Goal: Information Seeking & Learning: Learn about a topic

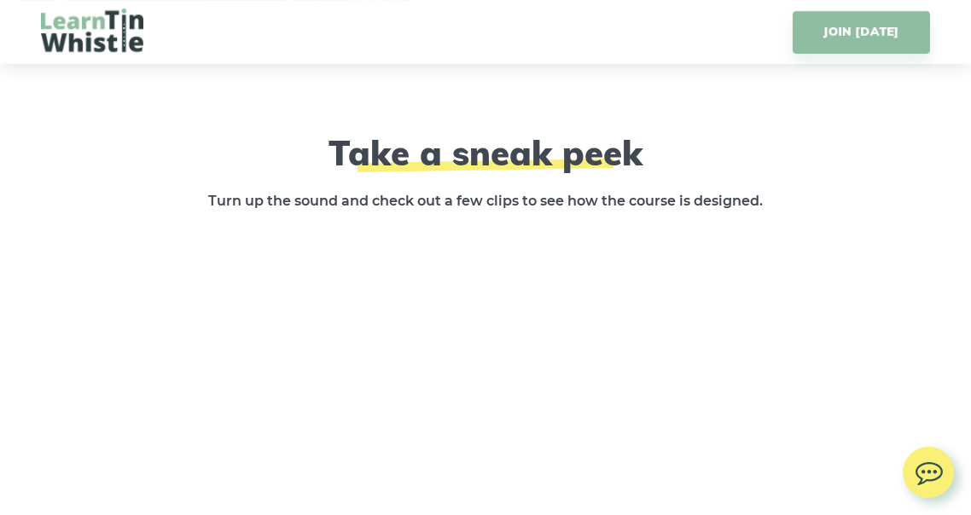
scroll to position [2441, 0]
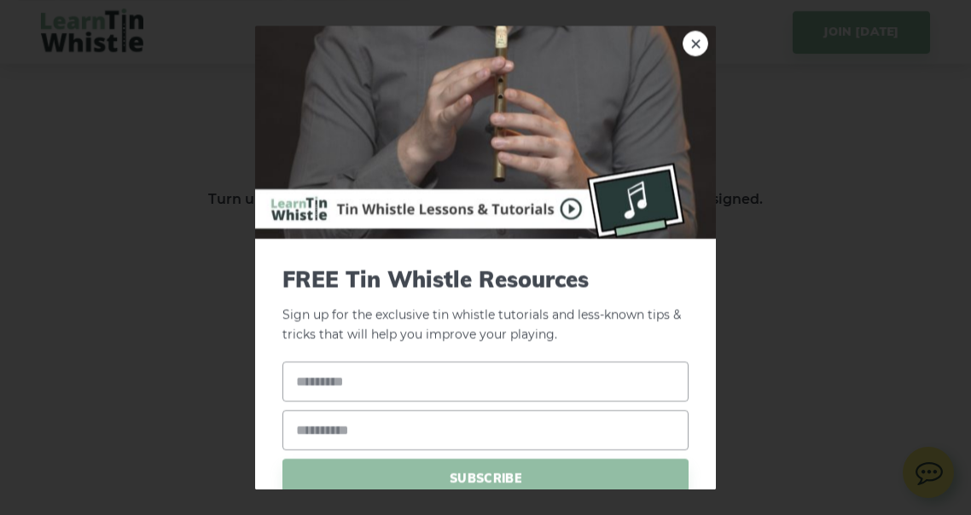
click at [858, 376] on div "× FREE Tin Whistle Resources Sign up for the exclusive tin whistle tutorials an…" at bounding box center [485, 257] width 971 height 515
click at [683, 41] on link "×" at bounding box center [696, 44] width 26 height 26
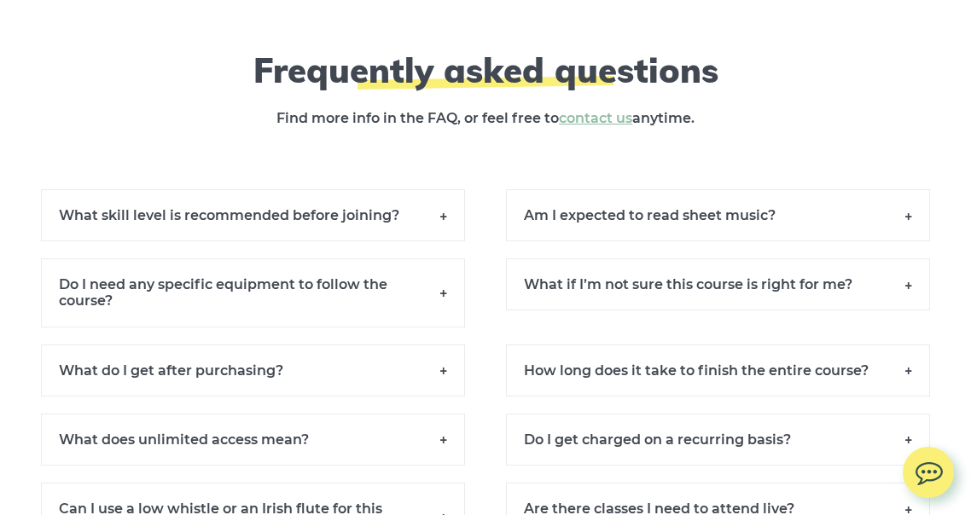
scroll to position [11661, 0]
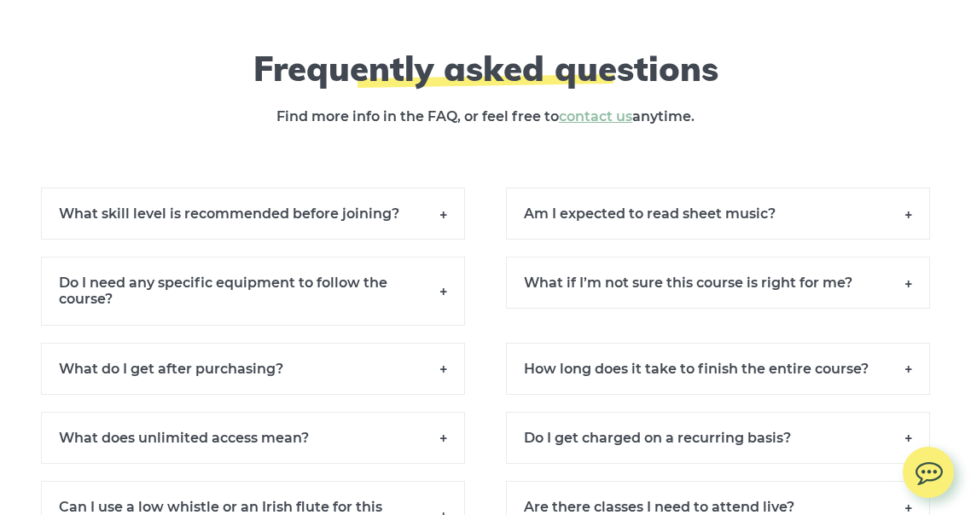
click at [449, 221] on h6 "What skill level is recommended before joining?" at bounding box center [253, 214] width 424 height 52
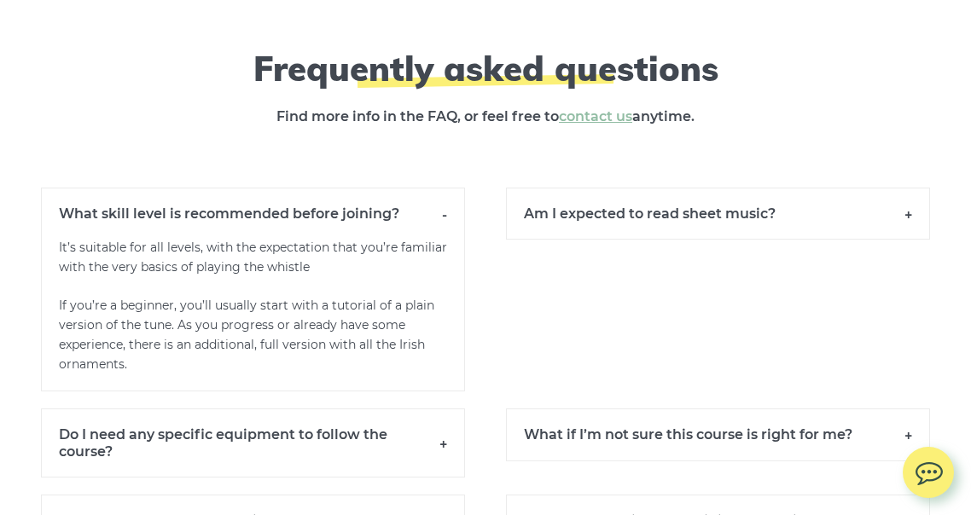
click at [450, 213] on h6 "What skill level is recommended before joining?" at bounding box center [253, 213] width 424 height 51
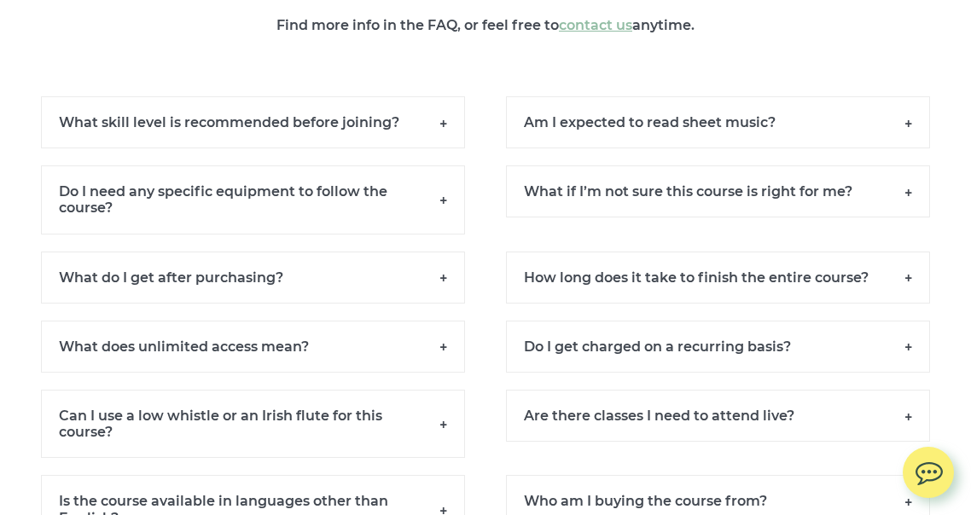
scroll to position [11753, 0]
click at [442, 201] on h6 "Do I need any specific equipment to follow the course?" at bounding box center [253, 200] width 424 height 68
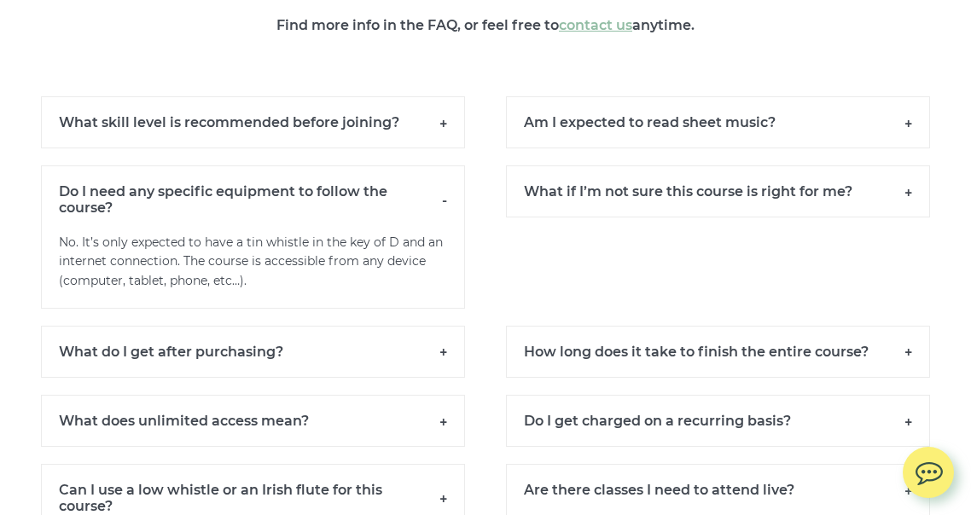
click at [444, 201] on h6 "Do I need any specific equipment to follow the course?" at bounding box center [253, 199] width 424 height 67
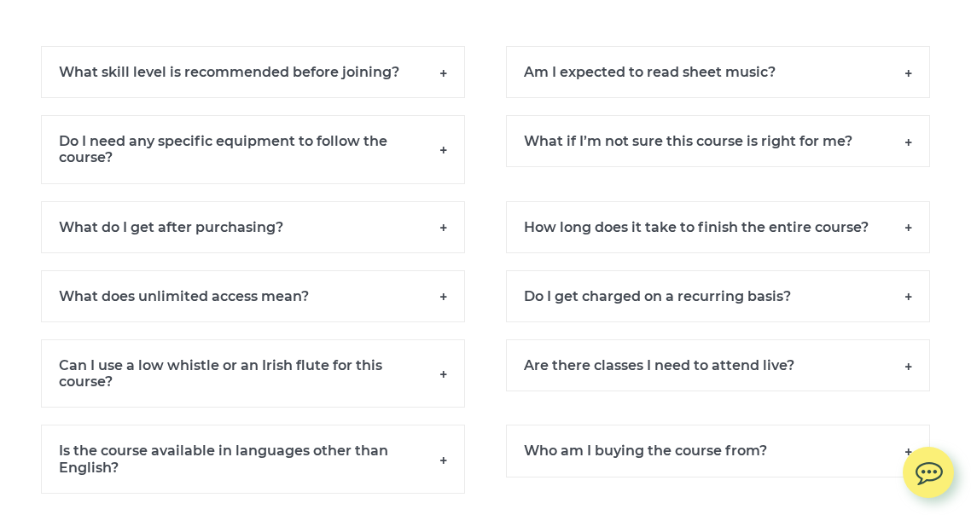
scroll to position [11805, 0]
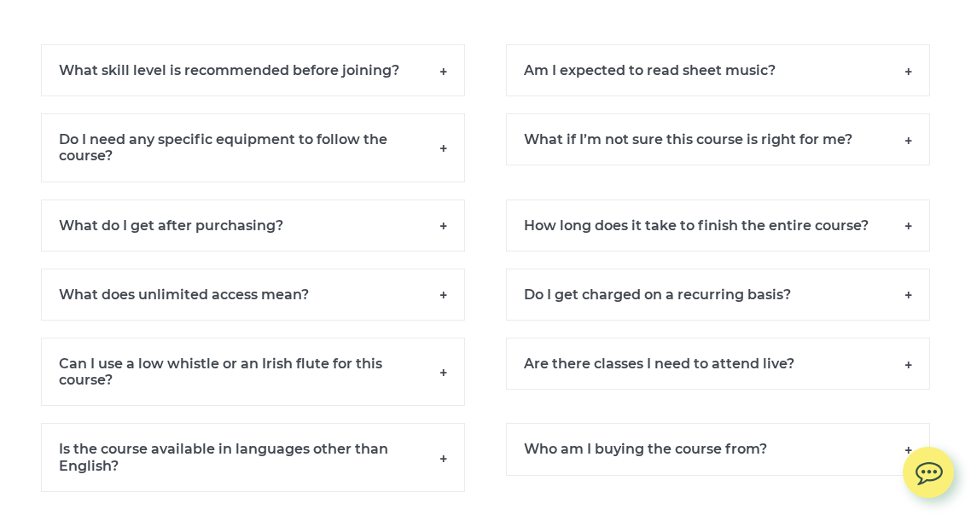
click at [904, 142] on h6 "What if I’m not sure this course is right for me?" at bounding box center [718, 139] width 424 height 52
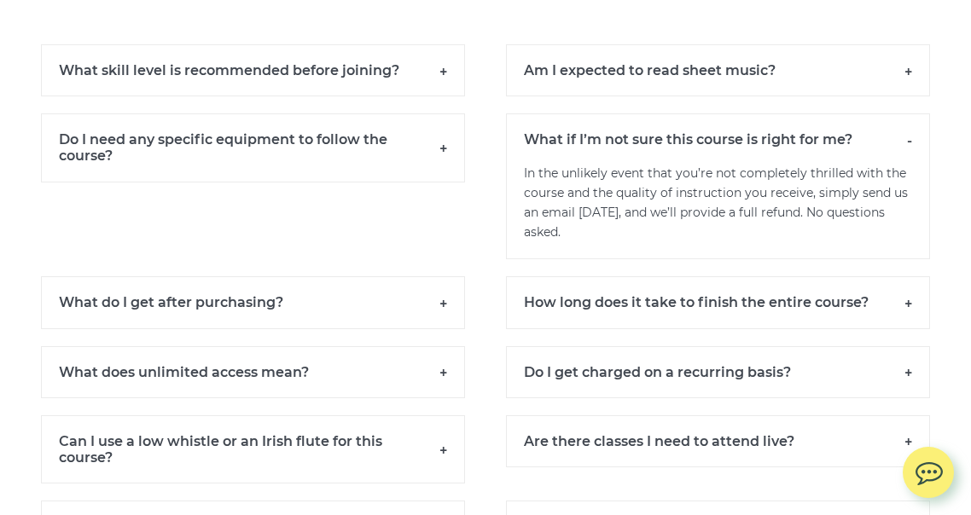
click at [904, 142] on h6 "What if I’m not sure this course is right for me?" at bounding box center [718, 138] width 424 height 51
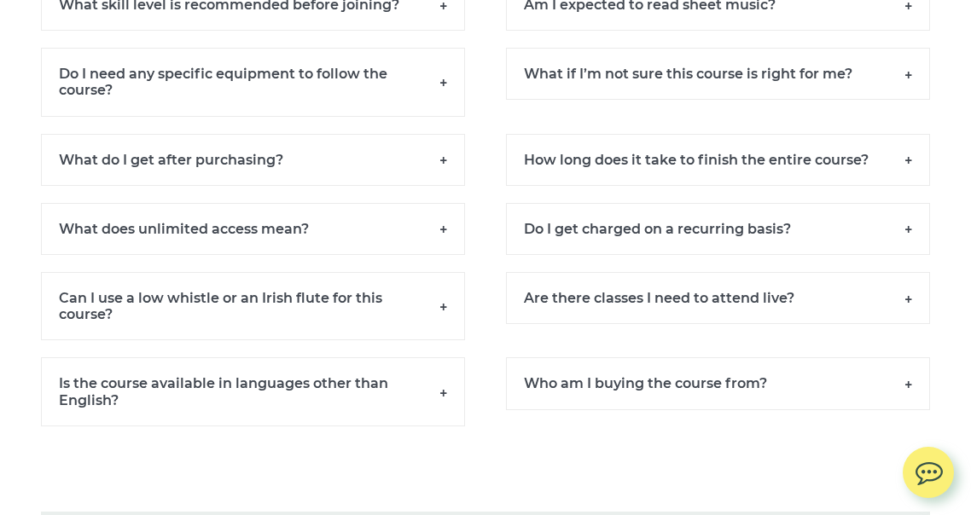
scroll to position [11882, 0]
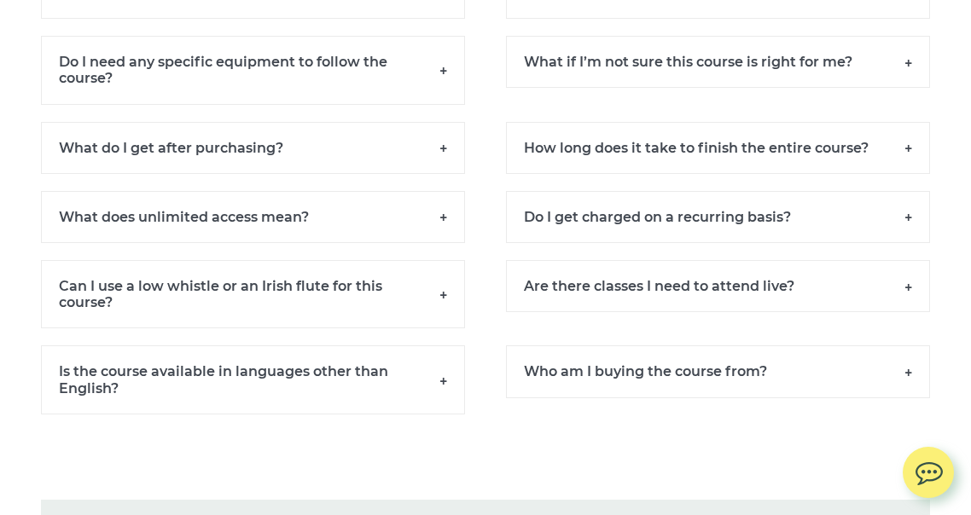
click at [445, 142] on h6 "What do I get after purchasing?" at bounding box center [253, 148] width 424 height 52
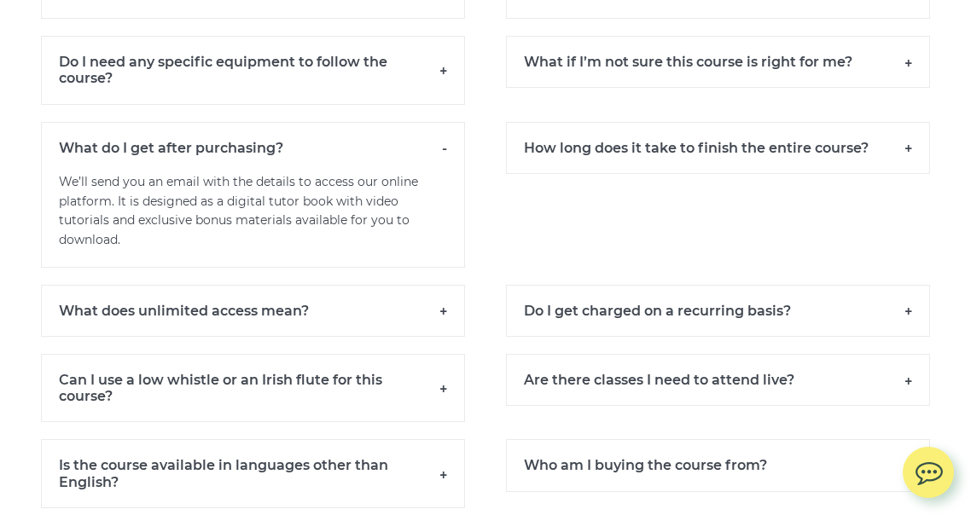
click at [451, 142] on h6 "What do I get after purchasing?" at bounding box center [253, 147] width 424 height 51
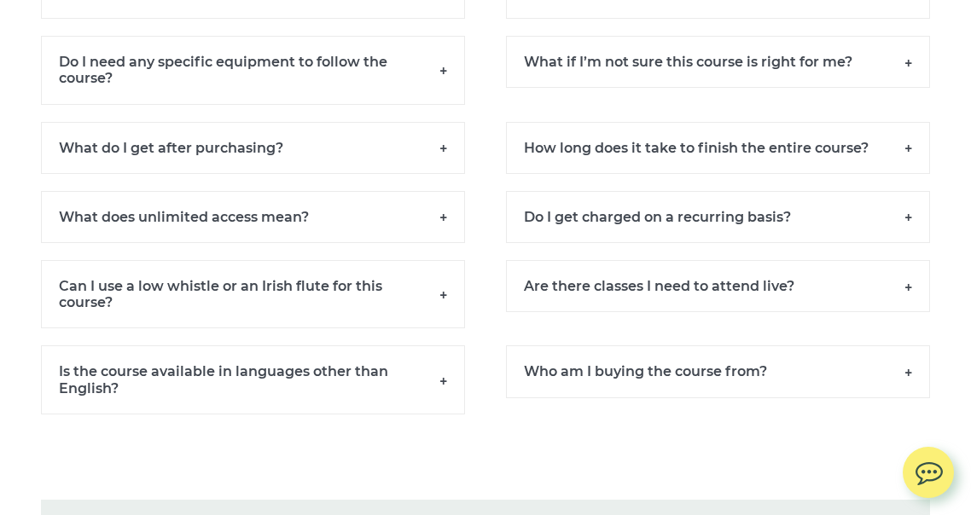
click at [910, 147] on h6 "How long does it take to finish the entire course?" at bounding box center [718, 148] width 424 height 52
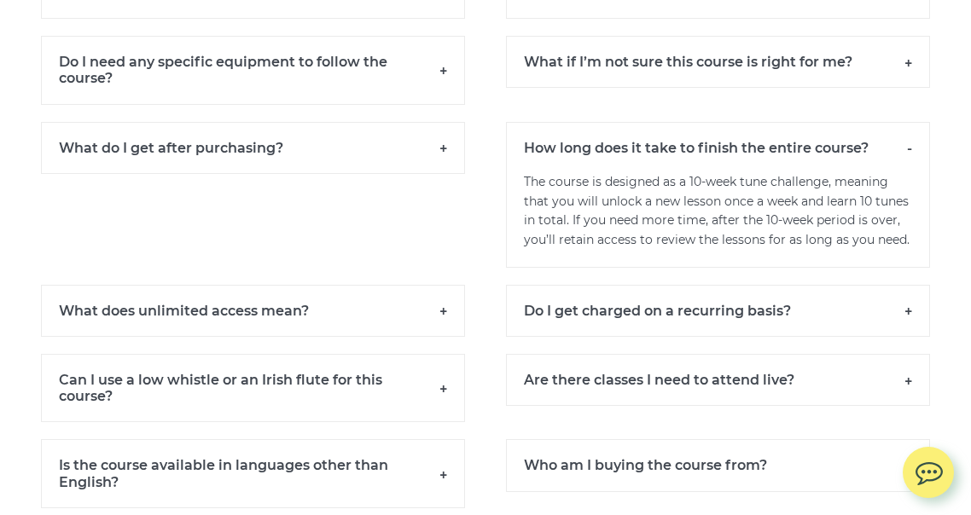
click at [910, 147] on h6 "How long does it take to finish the entire course?" at bounding box center [718, 147] width 424 height 51
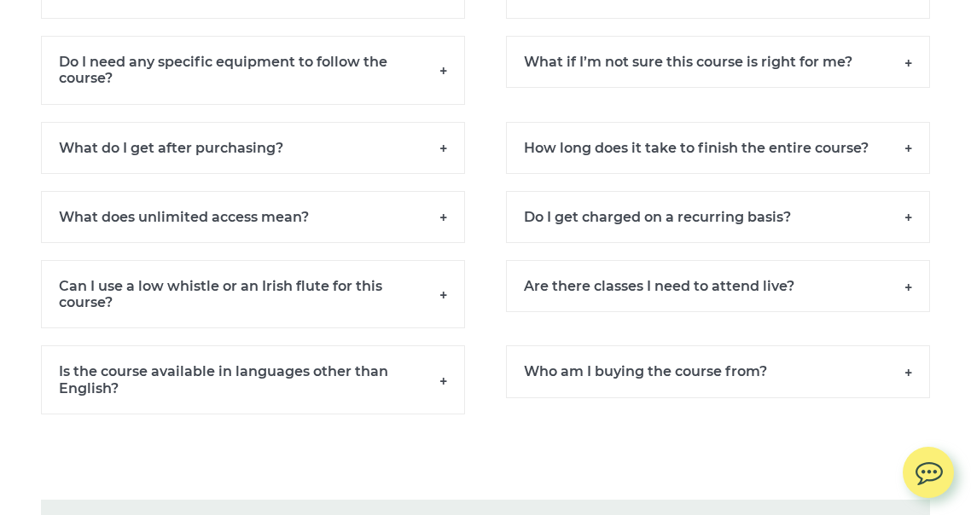
click at [441, 296] on h6 "Can I use a low whistle or an Irish flute for this course?" at bounding box center [253, 294] width 424 height 68
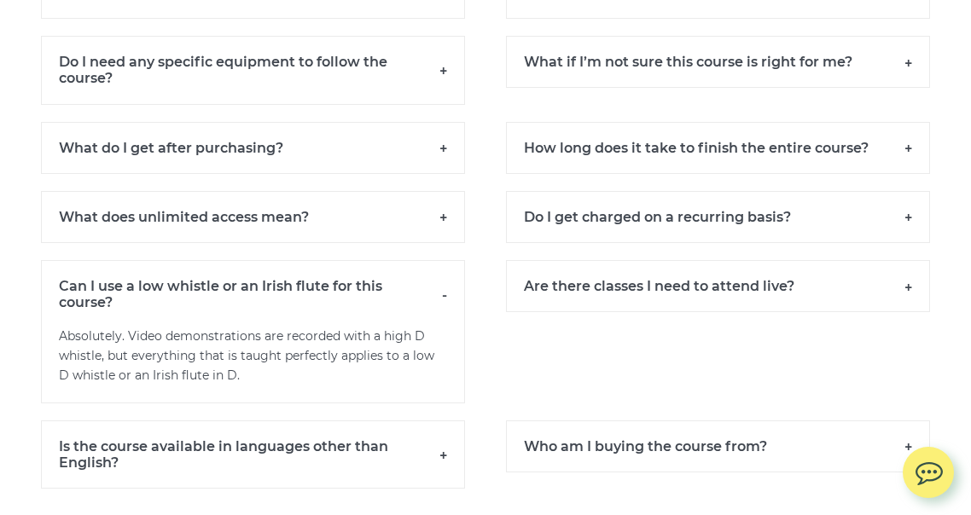
click at [445, 295] on h6 "Can I use a low whistle or an Irish flute for this course?" at bounding box center [253, 293] width 424 height 67
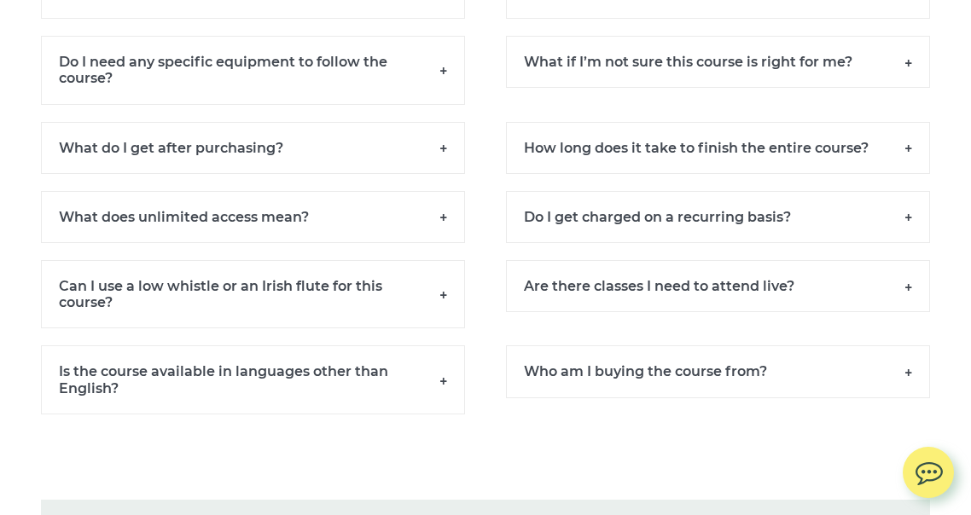
click at [897, 288] on h6 "Are there classes I need to attend live?" at bounding box center [718, 286] width 424 height 52
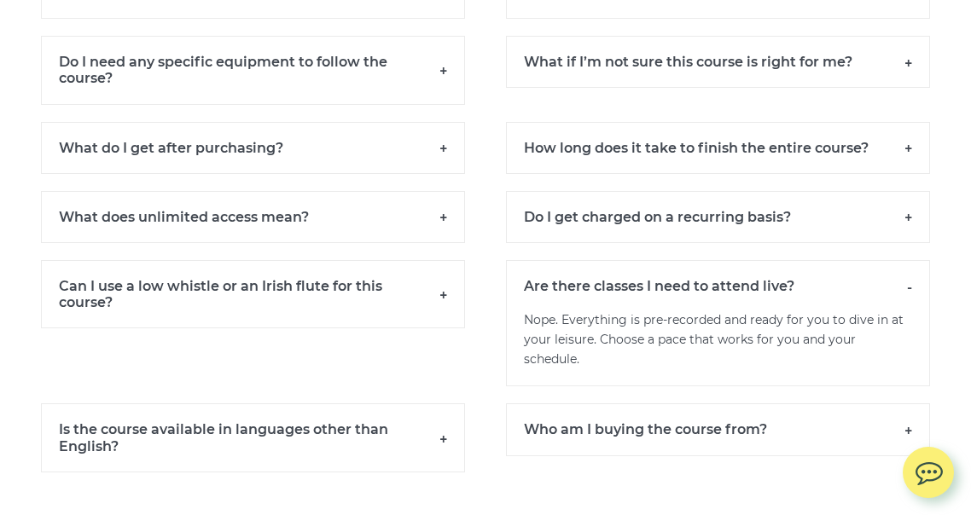
click at [897, 288] on h6 "Are there classes I need to attend live?" at bounding box center [718, 285] width 424 height 51
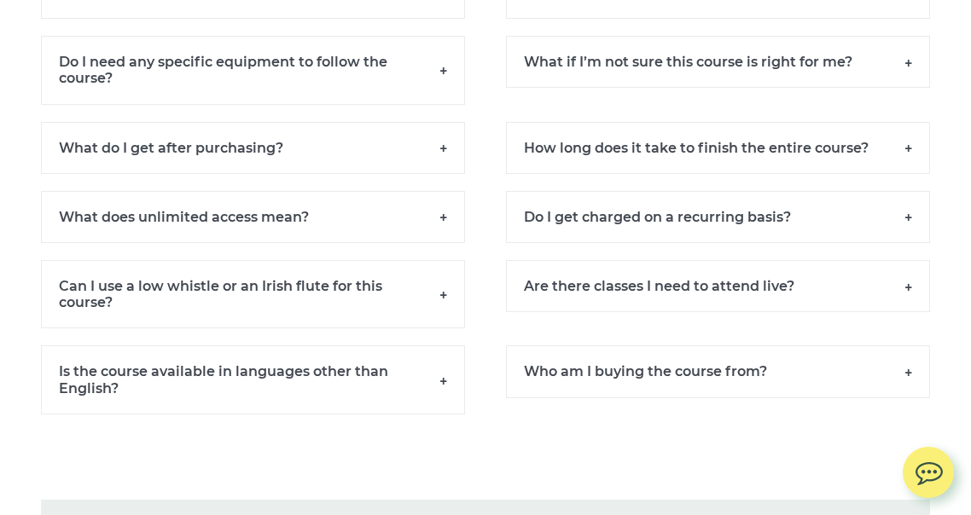
click at [445, 374] on h6 "Is the course available in languages other than English?" at bounding box center [253, 380] width 424 height 68
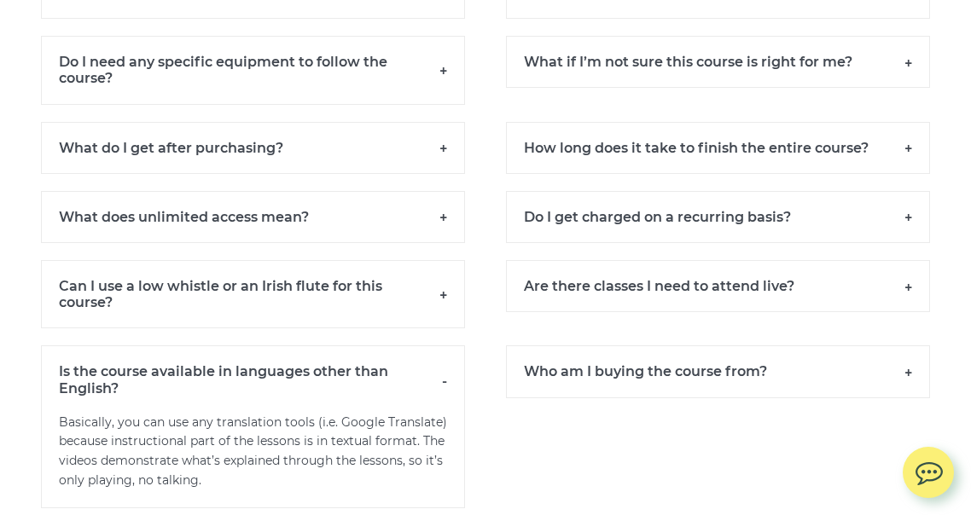
click at [445, 374] on h6 "Is the course available in languages other than English?" at bounding box center [253, 379] width 424 height 67
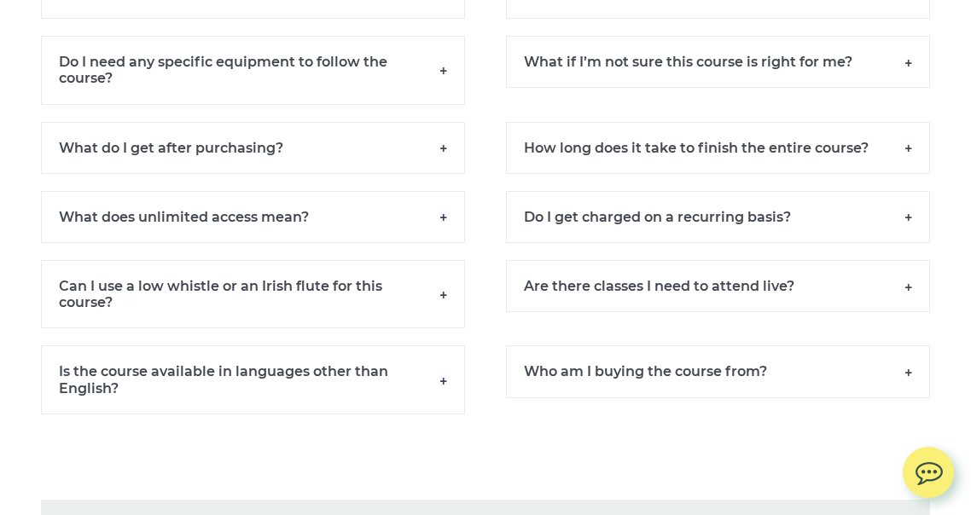
click at [902, 376] on h6 "Who am I buying the course from?" at bounding box center [718, 372] width 424 height 52
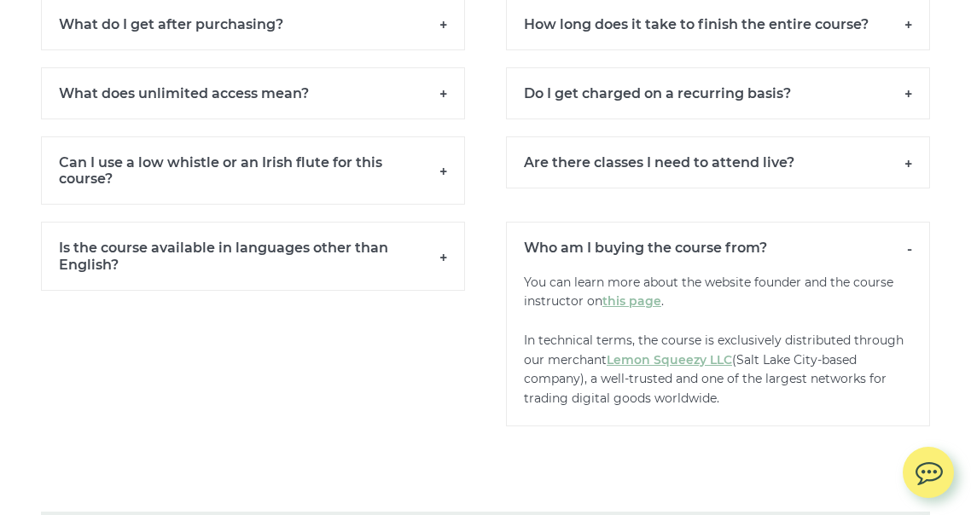
scroll to position [12007, 0]
click at [641, 299] on link "this page" at bounding box center [631, 300] width 59 height 15
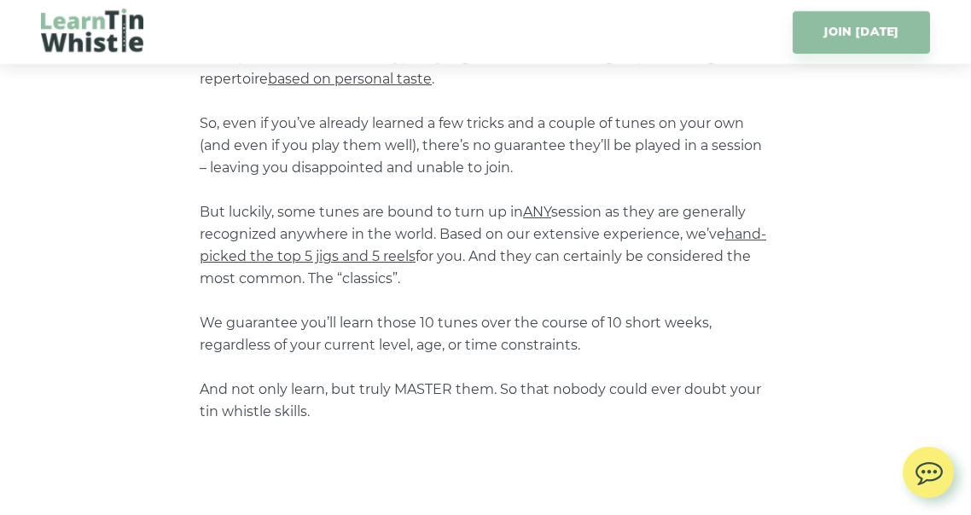
scroll to position [1409, 0]
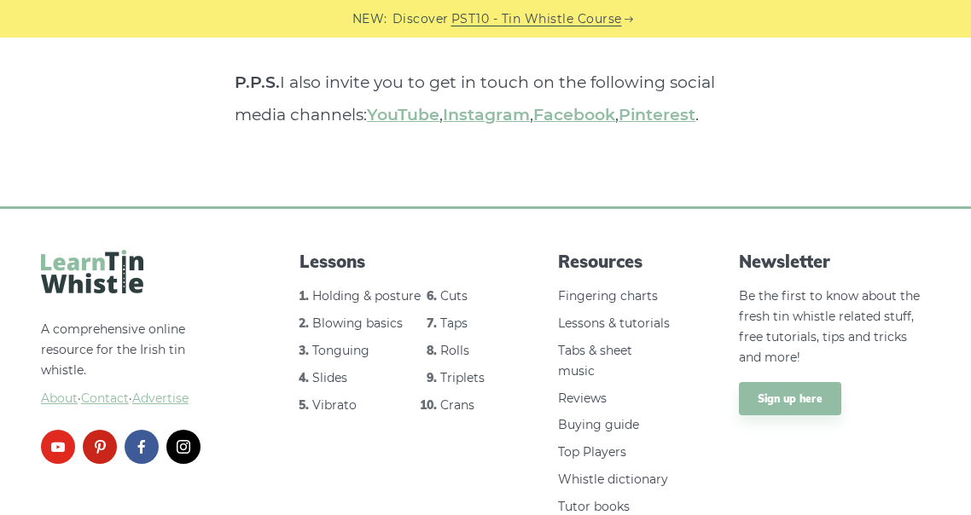
scroll to position [6791, 0]
click at [625, 289] on link "Fingering charts" at bounding box center [608, 296] width 100 height 15
click at [345, 344] on link "Tonguing" at bounding box center [340, 351] width 57 height 15
click at [453, 317] on link "Taps" at bounding box center [453, 324] width 27 height 15
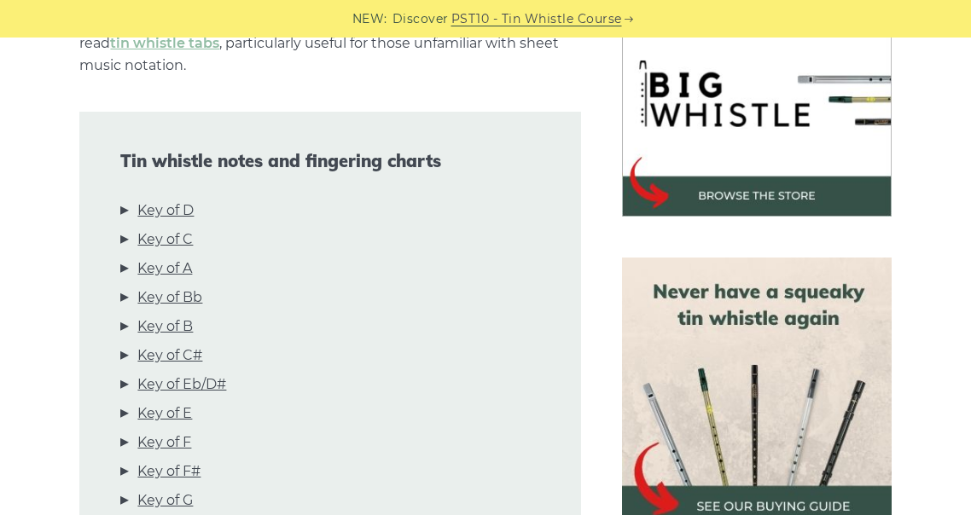
scroll to position [544, 0]
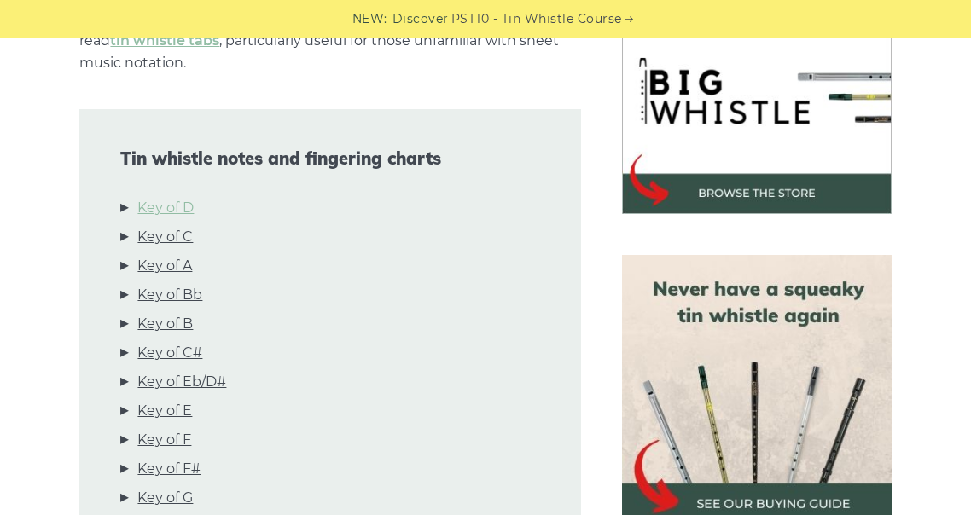
click at [168, 206] on link "Key of D" at bounding box center [165, 208] width 56 height 22
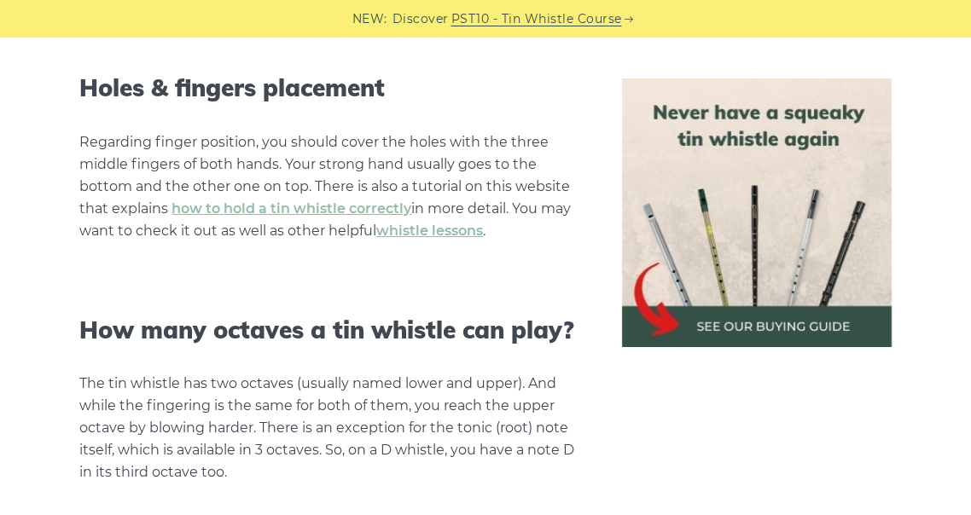
scroll to position [1545, 0]
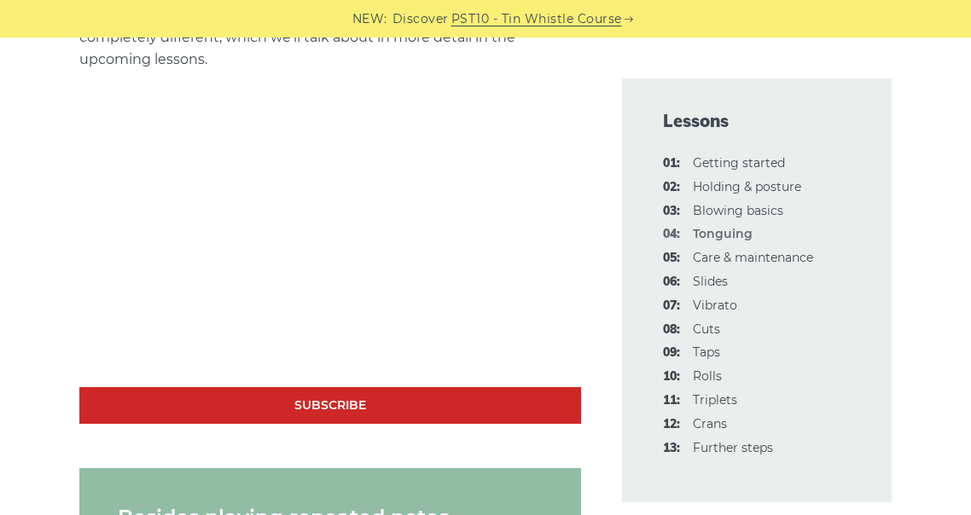
scroll to position [964, 0]
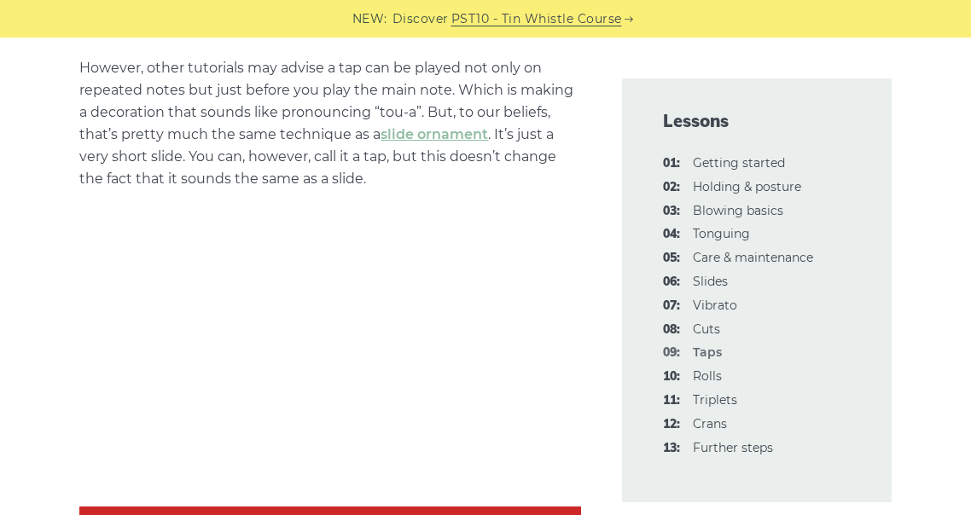
scroll to position [1156, 0]
